Goal: Task Accomplishment & Management: Manage account settings

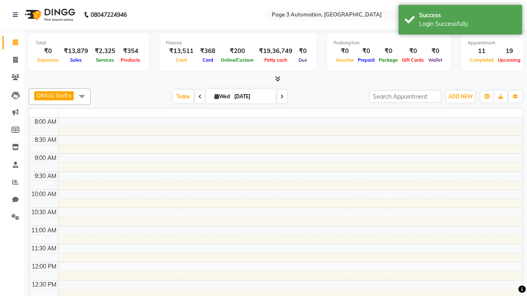
select select "en"
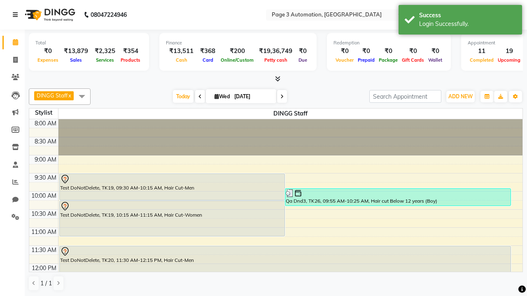
click at [17, 15] on icon at bounding box center [15, 15] width 5 height 6
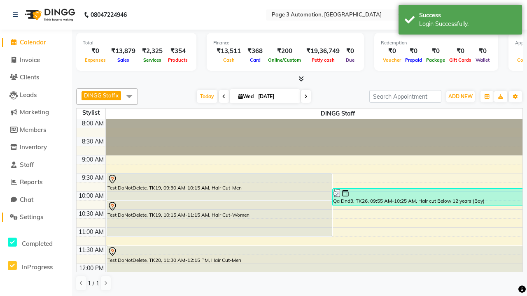
click at [36, 217] on span "Settings" at bounding box center [31, 217] width 23 height 8
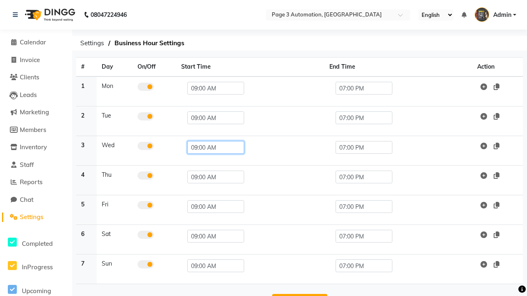
click at [212, 147] on input "09:00 AM" at bounding box center [215, 147] width 57 height 13
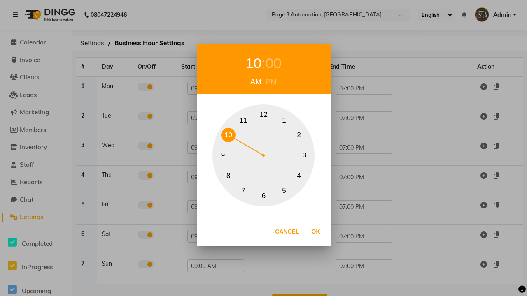
click at [273, 63] on div "00" at bounding box center [274, 64] width 16 height 22
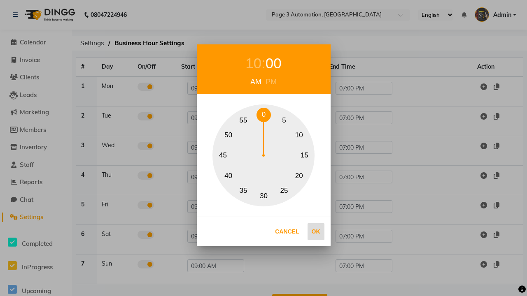
click at [264, 115] on button "0" at bounding box center [264, 115] width 14 height 14
click at [316, 232] on button "Ok" at bounding box center [316, 232] width 17 height 17
type input "10:00 AM"
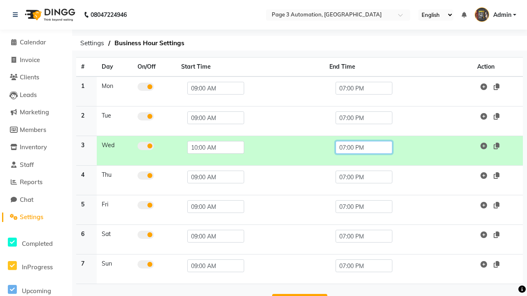
click at [364, 147] on input "07:00 PM" at bounding box center [364, 147] width 57 height 13
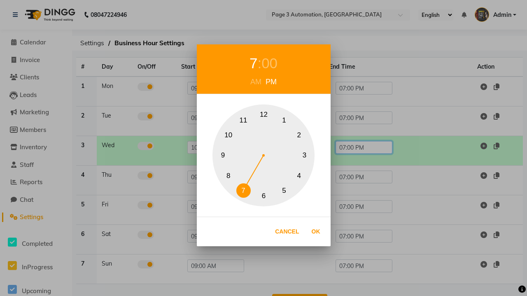
scroll to position [26, 0]
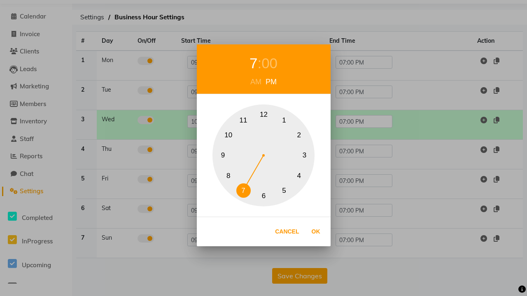
click at [228, 135] on button "10" at bounding box center [228, 135] width 14 height 14
click at [273, 63] on div "00" at bounding box center [274, 64] width 16 height 22
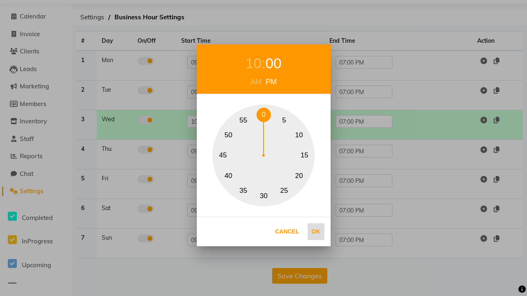
click at [264, 115] on button "0" at bounding box center [264, 115] width 14 height 14
click at [316, 232] on button "Ok" at bounding box center [316, 232] width 17 height 17
type input "10:00 PM"
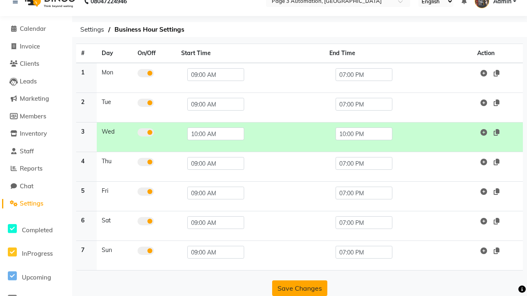
click at [299, 289] on button "Save Changes" at bounding box center [299, 289] width 55 height 16
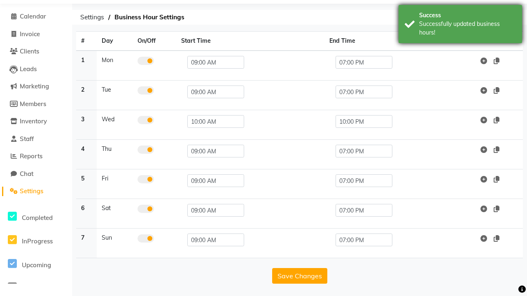
click at [460, 25] on div "Successfully updated business hours!" at bounding box center [467, 28] width 97 height 17
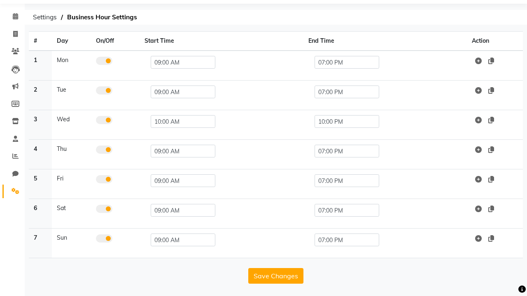
scroll to position [3, 0]
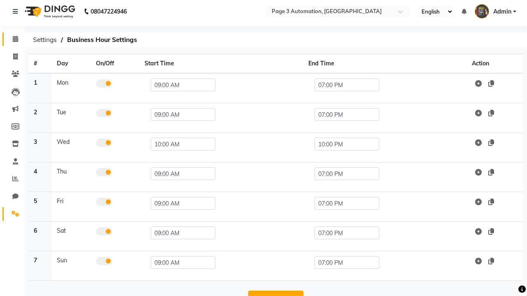
click at [12, 39] on span at bounding box center [15, 39] width 14 height 9
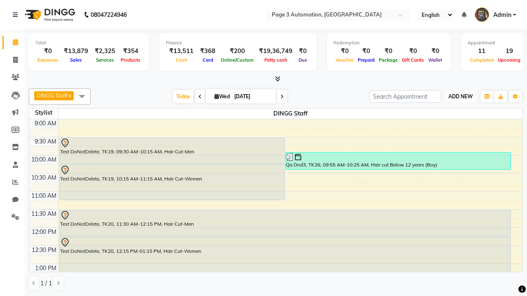
click at [460, 96] on span "ADD NEW" at bounding box center [460, 96] width 24 height 6
click at [0, 0] on button "Add Appointment" at bounding box center [0, 0] width 0 height 0
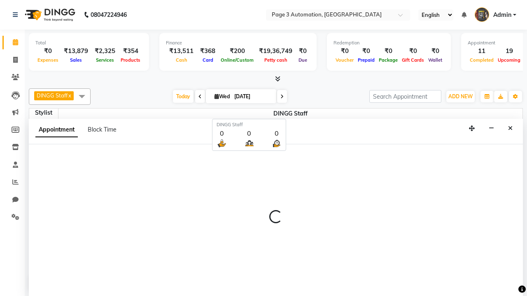
scroll to position [0, 0]
select select "tentative"
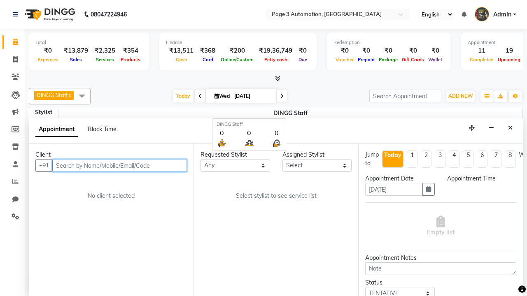
select select "600"
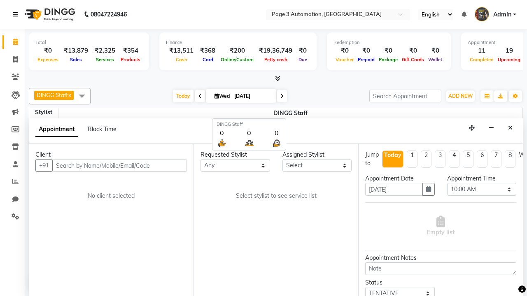
click at [17, 14] on icon at bounding box center [15, 15] width 5 height 6
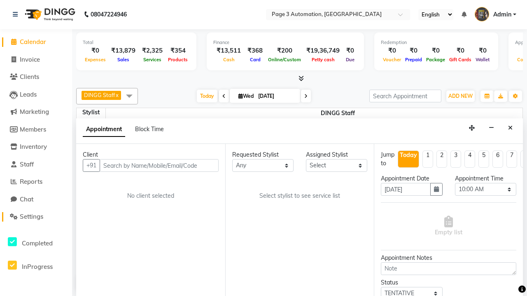
click at [36, 217] on span "Settings" at bounding box center [31, 217] width 23 height 8
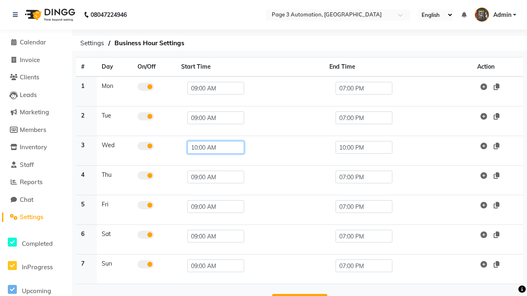
click at [212, 147] on input "10:00 AM" at bounding box center [215, 147] width 57 height 13
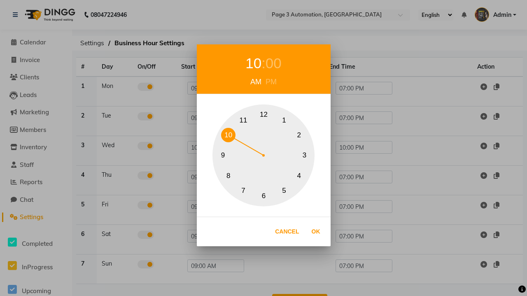
click at [223, 156] on button "9" at bounding box center [223, 156] width 14 height 14
click at [269, 63] on div "00" at bounding box center [269, 64] width 16 height 22
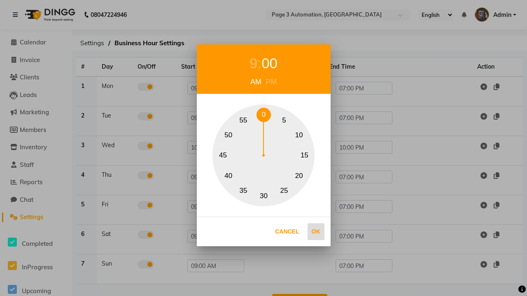
click at [264, 115] on button "0" at bounding box center [264, 115] width 14 height 14
click at [316, 232] on button "Ok" at bounding box center [316, 232] width 17 height 17
type input "09:00 AM"
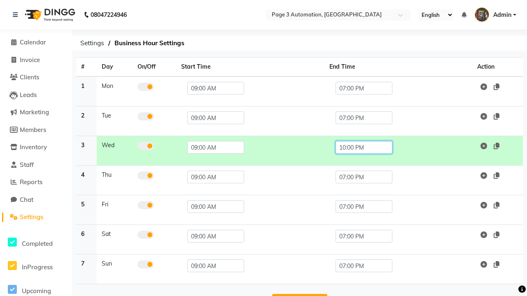
click at [364, 147] on input "10:00 PM" at bounding box center [364, 147] width 57 height 13
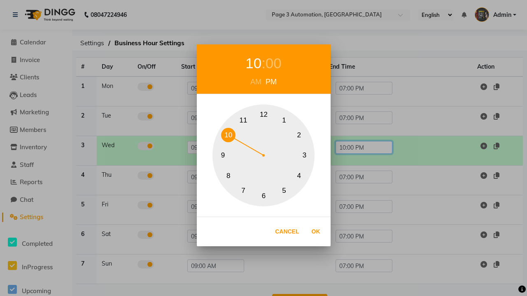
scroll to position [26, 0]
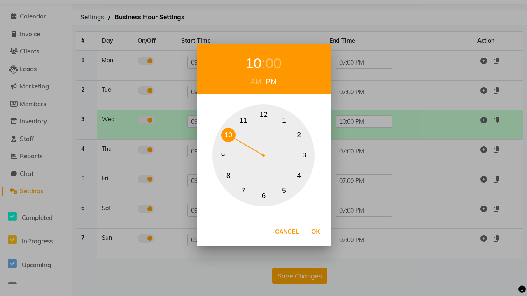
click at [243, 191] on button "7" at bounding box center [243, 191] width 14 height 14
click at [269, 63] on div "00" at bounding box center [269, 64] width 16 height 22
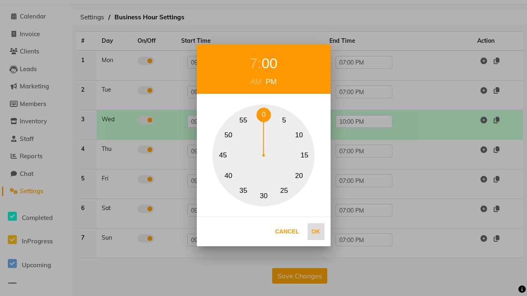
click at [264, 115] on button "0" at bounding box center [264, 115] width 14 height 14
click at [316, 232] on button "Ok" at bounding box center [316, 232] width 17 height 17
type input "07:00 PM"
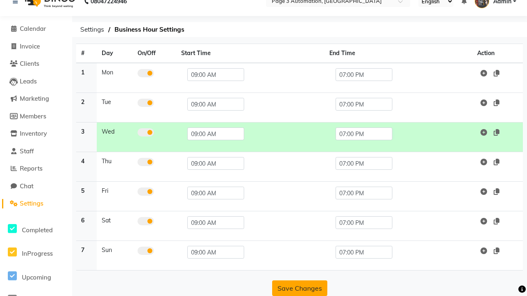
click at [299, 289] on button "Save Changes" at bounding box center [299, 289] width 55 height 16
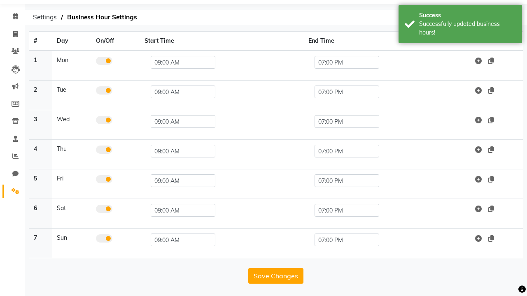
scroll to position [0, 0]
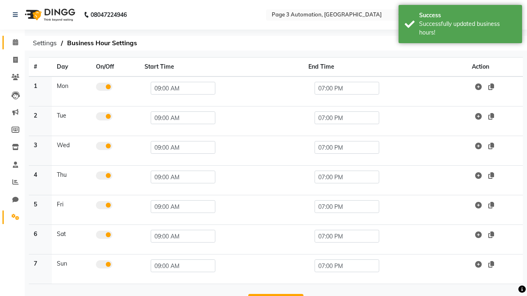
click at [12, 42] on span at bounding box center [15, 42] width 14 height 9
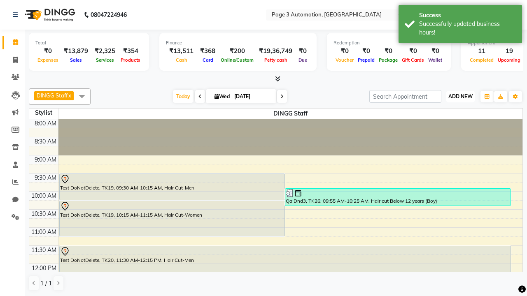
click at [460, 96] on span "ADD NEW" at bounding box center [460, 96] width 24 height 6
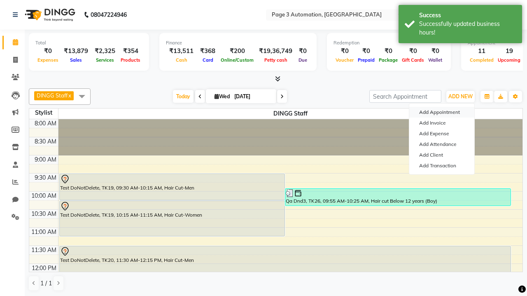
click at [442, 112] on button "Add Appointment" at bounding box center [441, 112] width 65 height 11
select select "tentative"
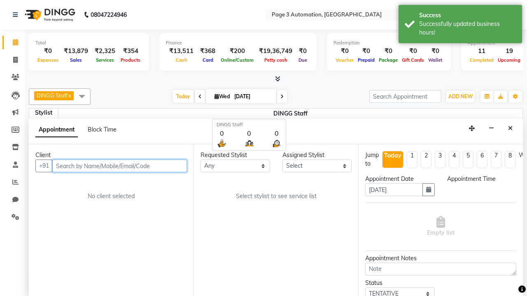
select select "540"
